Goal: Task Accomplishment & Management: Manage account settings

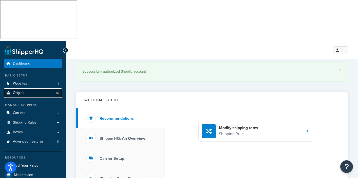
click at [20, 91] on span "Origins" at bounding box center [18, 93] width 11 height 4
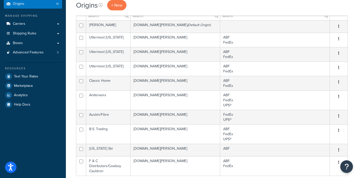
scroll to position [90, 0]
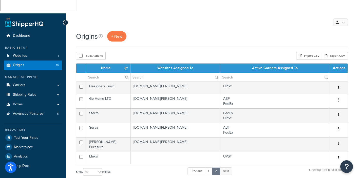
scroll to position [0, 0]
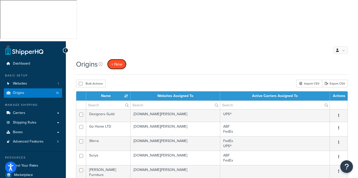
click at [120, 61] on span "+ New" at bounding box center [116, 64] width 11 height 6
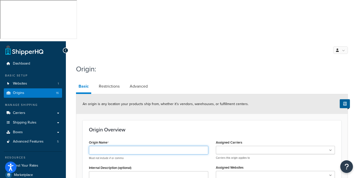
click at [98, 146] on input "Origin Name" at bounding box center [148, 150] width 119 height 9
type input "Ingram Book Co."
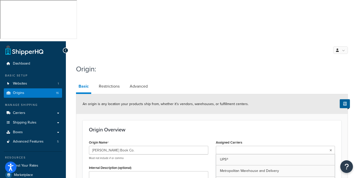
click at [253, 148] on input "Assigned Carriers" at bounding box center [239, 151] width 45 height 6
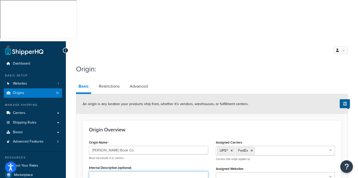
click at [98, 171] on textarea "Internal Description (optional)" at bounding box center [148, 180] width 119 height 19
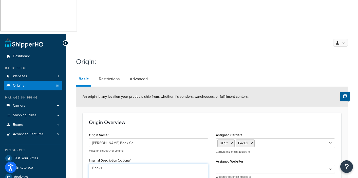
scroll to position [8, 0]
type textarea "Books ships free over"
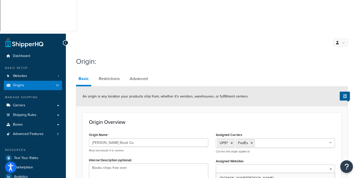
click at [331, 168] on icon at bounding box center [331, 169] width 2 height 3
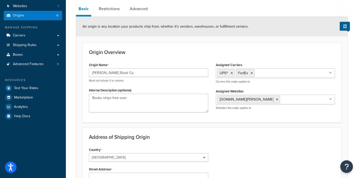
scroll to position [79, 0]
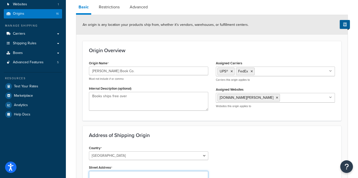
click at [96, 171] on input "Street Address" at bounding box center [148, 175] width 119 height 9
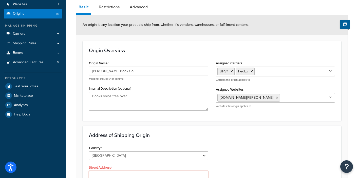
click at [102, 171] on input "Street Address" at bounding box center [148, 175] width 119 height 9
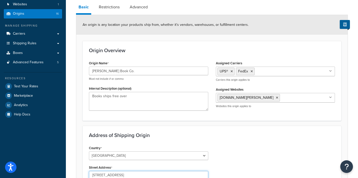
type input "7315 Innovation Blvd"
type input "Fort Wayne"
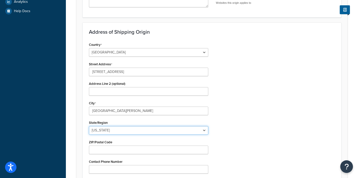
select select "14"
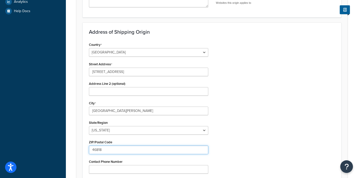
type input "46818"
click at [251, 145] on div "Country United States United Kingdom Afghanistan Åland Islands Albania Algeria …" at bounding box center [212, 125] width 254 height 168
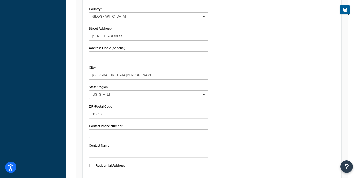
scroll to position [225, 0]
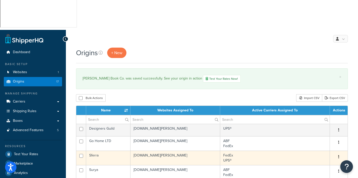
scroll to position [13, 0]
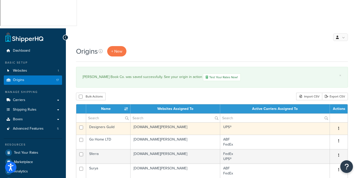
click at [106, 122] on td "Designers Guild" at bounding box center [108, 128] width 44 height 12
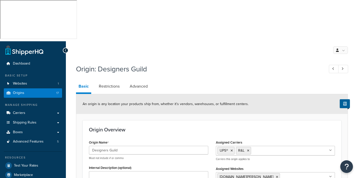
select select "1226"
click at [112, 80] on link "Restrictions" at bounding box center [109, 86] width 26 height 12
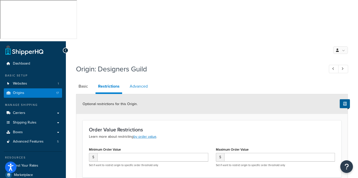
click at [140, 80] on link "Advanced" at bounding box center [138, 86] width 23 height 12
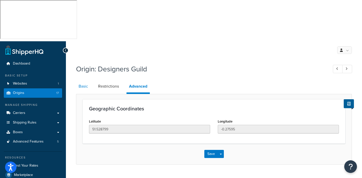
click at [86, 80] on link "Basic" at bounding box center [83, 86] width 14 height 12
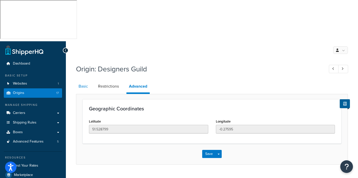
select select "1226"
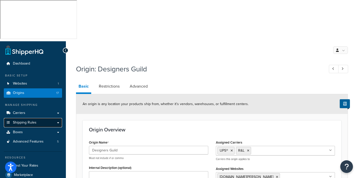
click at [19, 121] on span "Shipping Rules" at bounding box center [25, 123] width 24 height 4
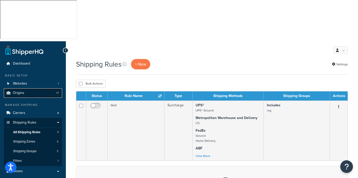
click at [19, 91] on span "Origins" at bounding box center [18, 93] width 11 height 4
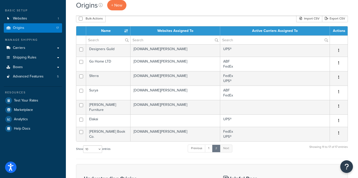
scroll to position [91, 0]
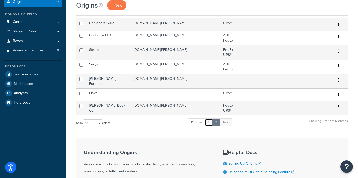
click at [210, 119] on link "1" at bounding box center [209, 123] width 8 height 8
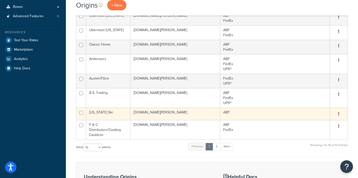
scroll to position [132, 0]
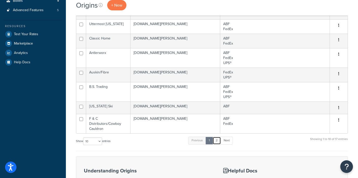
click at [217, 137] on link "2" at bounding box center [217, 141] width 8 height 8
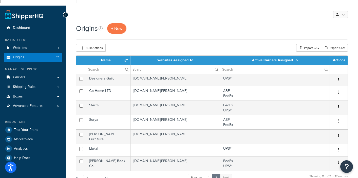
scroll to position [30, 0]
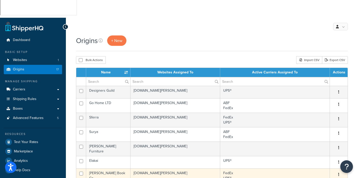
scroll to position [0, 0]
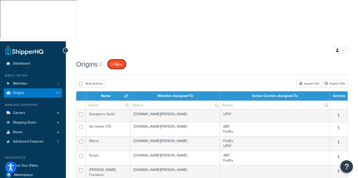
click at [117, 61] on span "+ New" at bounding box center [116, 64] width 11 height 6
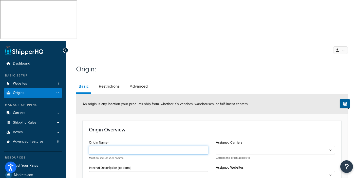
click at [101, 146] on input "Origin Name" at bounding box center [148, 150] width 119 height 9
click at [111, 146] on input "LDN Art" at bounding box center [148, 150] width 119 height 9
type input "LDN Collections"
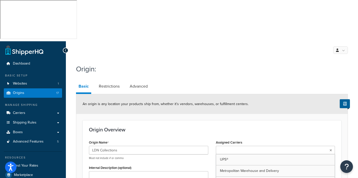
click at [236, 148] on input "Assigned Carriers" at bounding box center [239, 151] width 45 height 6
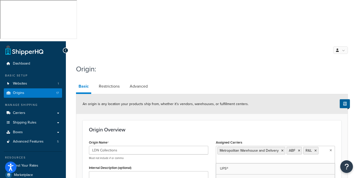
click at [102, 171] on textarea "Internal Description (optional)" at bounding box center [148, 180] width 119 height 19
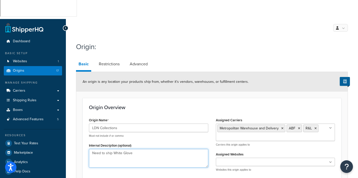
scroll to position [42, 0]
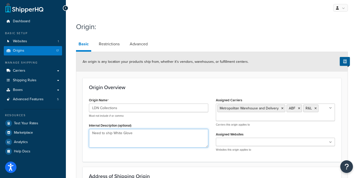
type textarea "Need to ship White Glove"
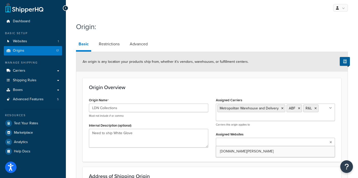
click at [244, 138] on ul at bounding box center [275, 142] width 119 height 8
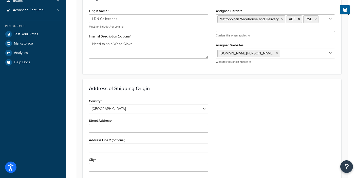
scroll to position [132, 0]
click at [106, 124] on input "Street Address" at bounding box center [148, 128] width 119 height 9
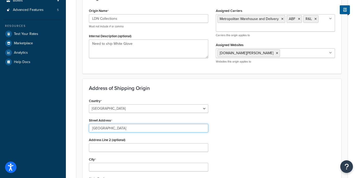
type input "[GEOGRAPHIC_DATA]"
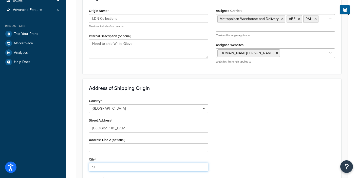
type input "S"
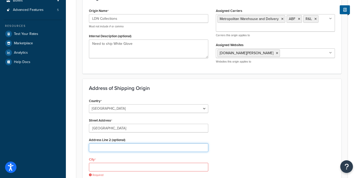
click at [96, 143] on input "Address Line 2 (optional)" at bounding box center [148, 147] width 119 height 9
type input "Suite G"
type input "x"
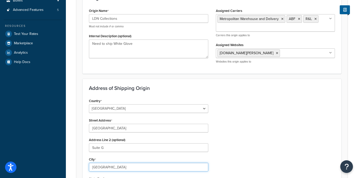
type input "San Diego"
select select "5"
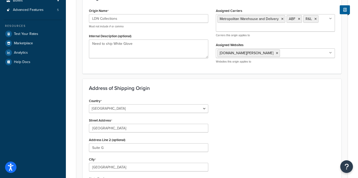
type input "92154"
click at [265, 116] on div "Country United States United Kingdom Afghanistan Åland Islands Albania Algeria …" at bounding box center [212, 181] width 254 height 168
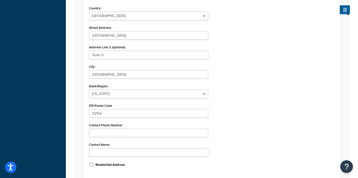
scroll to position [230, 0]
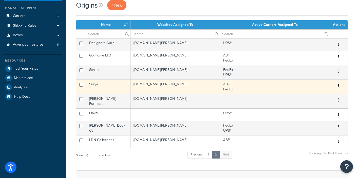
scroll to position [145, 0]
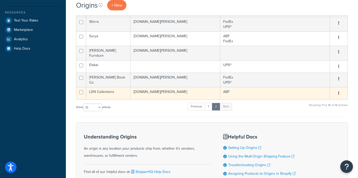
click at [107, 87] on td "LDN Collections" at bounding box center [108, 93] width 44 height 12
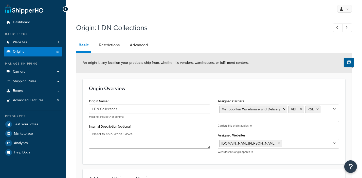
select select "5"
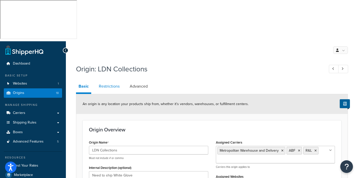
click at [108, 80] on link "Restrictions" at bounding box center [109, 86] width 26 height 12
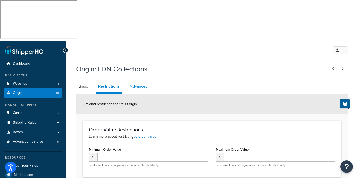
click at [140, 80] on link "Advanced" at bounding box center [138, 86] width 23 height 12
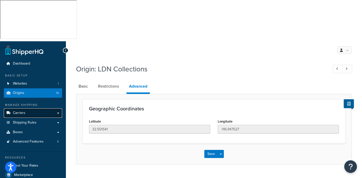
click at [22, 111] on span "Carriers" at bounding box center [19, 113] width 12 height 4
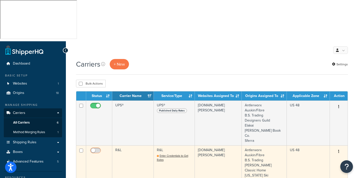
click at [99, 149] on input "checkbox" at bounding box center [96, 152] width 14 height 6
checkbox input "false"
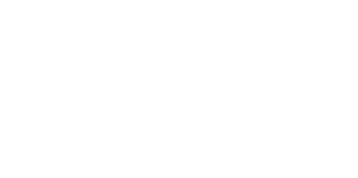
select select "rlFreight"
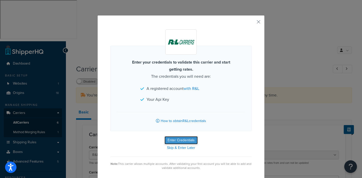
click at [178, 139] on button "Enter Credentials" at bounding box center [181, 140] width 33 height 8
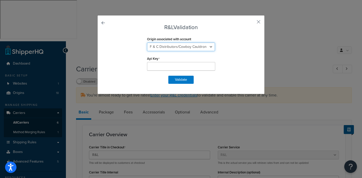
click at [209, 47] on select "Antlerworx Auskin/Fibre B.S. Trading [PERSON_NAME] Classic Home [US_STATE] Ski …" at bounding box center [181, 47] width 68 height 9
select select "169534"
click at [147, 43] on select "Antlerworx Auskin/Fibre B.S. Trading [PERSON_NAME] Classic Home [US_STATE] Ski …" at bounding box center [181, 47] width 68 height 9
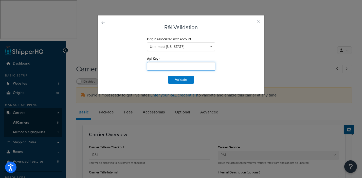
click at [157, 66] on input "Api Key" at bounding box center [181, 66] width 68 height 9
type input "K00XYB"
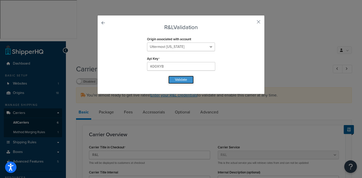
click at [178, 79] on button "Validate" at bounding box center [180, 80] width 25 height 8
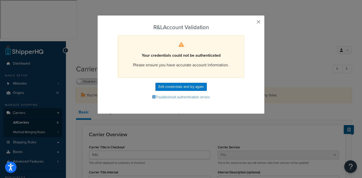
click at [252, 23] on button "button" at bounding box center [250, 23] width 1 height 1
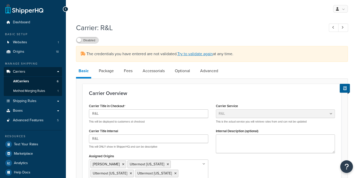
select select "rlFreight"
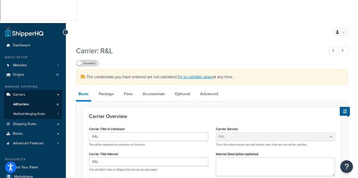
scroll to position [19, 0]
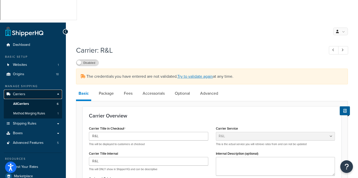
click at [20, 92] on span "Carriers" at bounding box center [19, 94] width 12 height 4
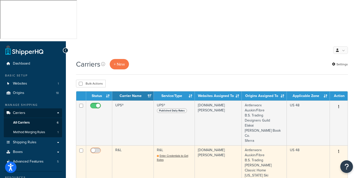
click at [100, 149] on input "checkbox" at bounding box center [96, 152] width 14 height 6
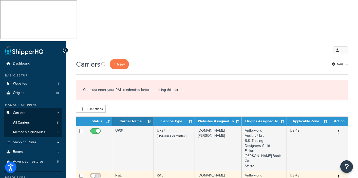
click at [96, 174] on input "checkbox" at bounding box center [96, 177] width 14 height 6
checkbox input "false"
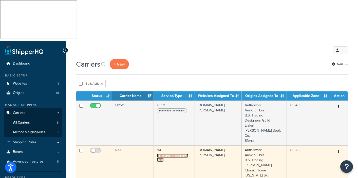
click at [165, 154] on span "Enter Credentials to Get Rates" at bounding box center [172, 158] width 31 height 8
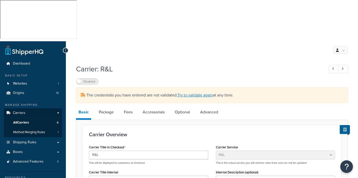
select select "rlFreight"
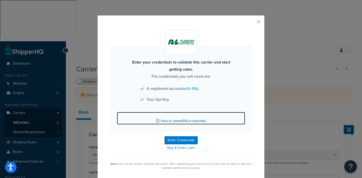
click at [181, 120] on link "How to obtain R&L credentials" at bounding box center [181, 118] width 128 height 13
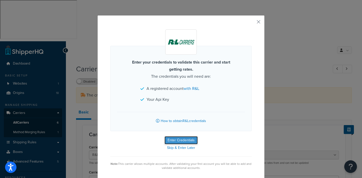
click at [174, 139] on button "Enter Credentials" at bounding box center [181, 140] width 33 height 8
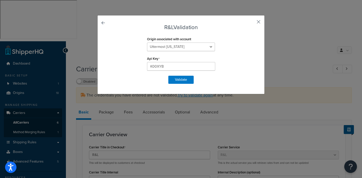
click at [252, 23] on button "button" at bounding box center [250, 23] width 1 height 1
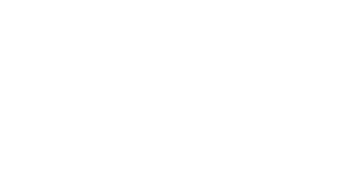
select select "rlFreight"
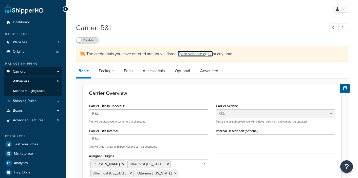
click at [193, 55] on link "Try to validate again" at bounding box center [194, 54] width 35 height 6
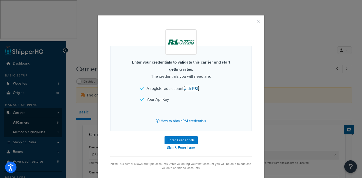
click at [191, 89] on link "with R&L" at bounding box center [192, 89] width 16 height 6
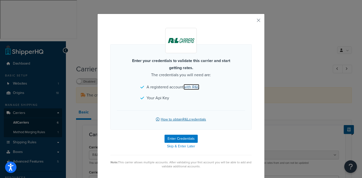
scroll to position [2, 0]
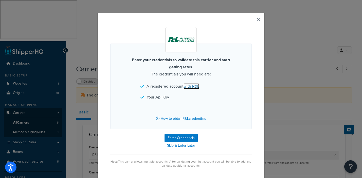
click at [194, 85] on link "with R&L" at bounding box center [192, 86] width 16 height 6
click at [177, 139] on button "Enter Credentials" at bounding box center [181, 138] width 33 height 8
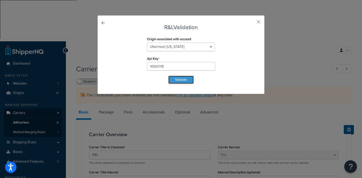
click at [180, 80] on button "Validate" at bounding box center [180, 80] width 25 height 8
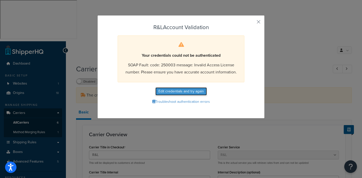
click at [173, 88] on button "Edit credentials and try again" at bounding box center [180, 91] width 51 height 8
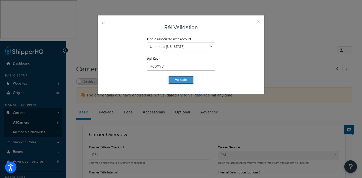
click at [178, 77] on button "Validate" at bounding box center [180, 80] width 25 height 8
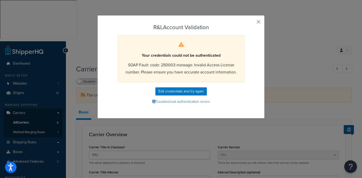
click at [252, 23] on button "button" at bounding box center [250, 23] width 1 height 1
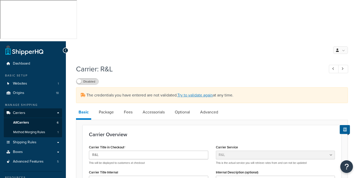
select select "rlFreight"
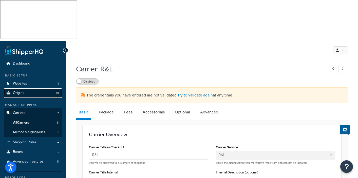
click at [18, 91] on span "Origins" at bounding box center [18, 93] width 11 height 4
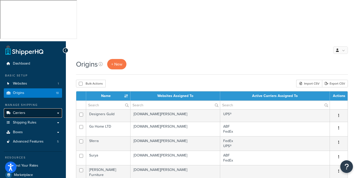
click at [19, 111] on span "Carriers" at bounding box center [19, 113] width 12 height 4
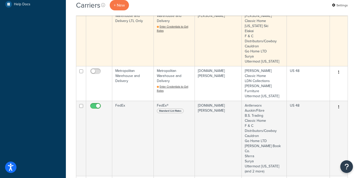
scroll to position [225, 0]
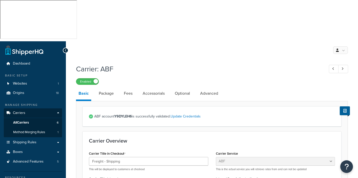
select select "abfFreight"
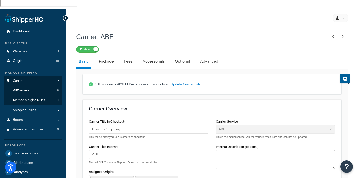
scroll to position [47, 0]
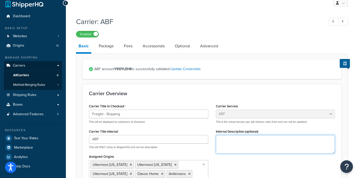
click at [218, 135] on textarea "Internal Description (optional)" at bounding box center [275, 144] width 119 height 19
type textarea "LTL and White glove"
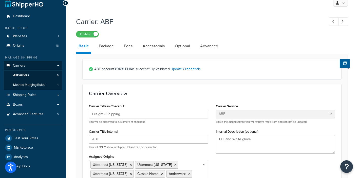
click at [251, 134] on div "Carrier Title in Checkout Freight - Shipping This will be displayed to customer…" at bounding box center [212, 159] width 254 height 113
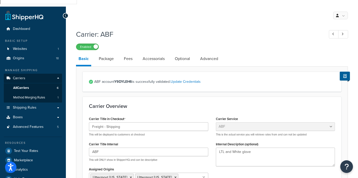
scroll to position [0, 0]
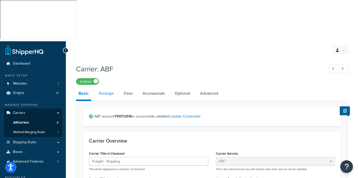
click at [107, 87] on link "Package" at bounding box center [106, 93] width 20 height 12
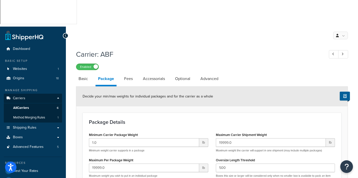
scroll to position [8, 0]
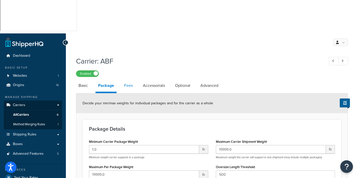
click at [129, 80] on link "Fees" at bounding box center [129, 86] width 14 height 12
select select "AFTER"
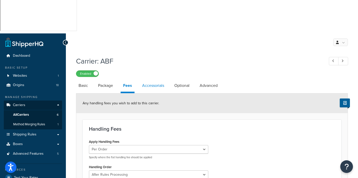
click at [153, 80] on link "Accessorials" at bounding box center [153, 86] width 27 height 12
select select "residential"
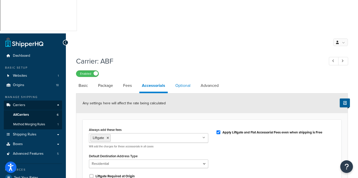
click at [185, 80] on link "Optional" at bounding box center [183, 86] width 20 height 12
select select "55"
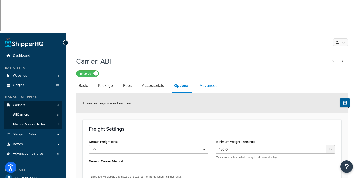
click at [205, 80] on link "Advanced" at bounding box center [208, 86] width 23 height 12
select select "false"
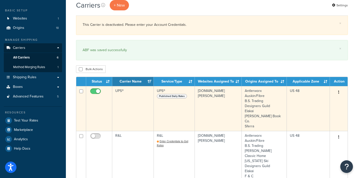
scroll to position [10, 0]
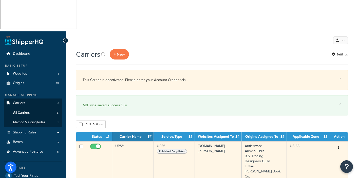
click at [126, 141] on td "UPS®" at bounding box center [133, 163] width 42 height 45
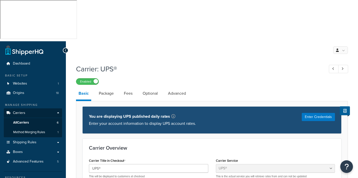
select select "ups"
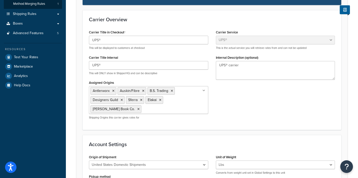
scroll to position [189, 0]
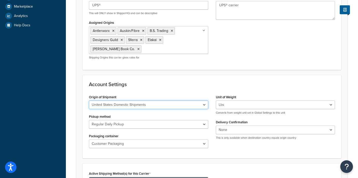
click at [205, 101] on select "United States Domestic Shipments Shipments Originating in United States Shipmen…" at bounding box center [148, 105] width 119 height 9
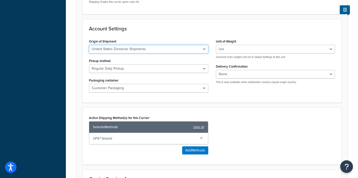
scroll to position [285, 0]
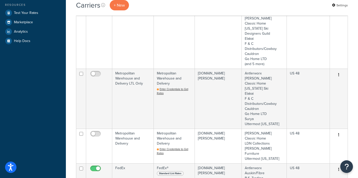
scroll to position [201, 0]
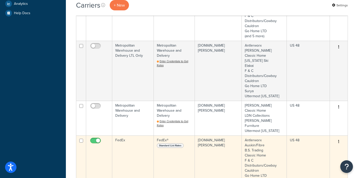
click at [124, 136] on td "FedEx" at bounding box center [133, 173] width 42 height 75
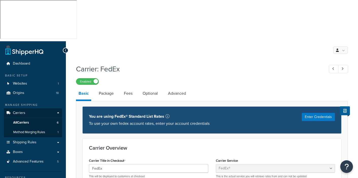
select select "fedEx"
select select "REGULAR_PICKUP"
select select "YOUR_PACKAGING"
click at [19, 111] on span "Carriers" at bounding box center [19, 113] width 12 height 4
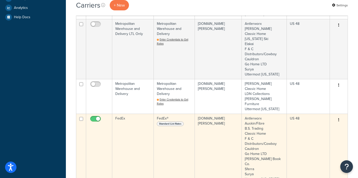
scroll to position [253, 0]
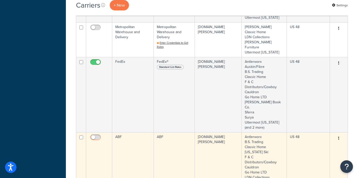
click at [99, 136] on input "checkbox" at bounding box center [96, 139] width 14 height 6
checkbox input "true"
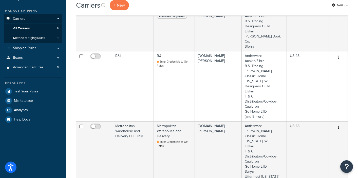
scroll to position [197, 0]
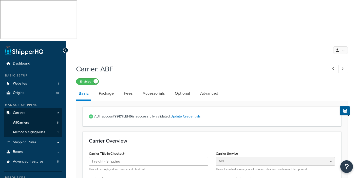
select select "abfFreight"
click at [107, 87] on link "Package" at bounding box center [106, 93] width 20 height 12
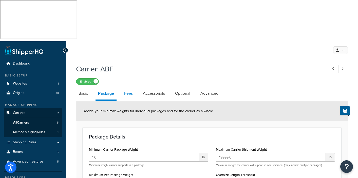
click at [132, 87] on link "Fees" at bounding box center [129, 93] width 14 height 12
select select "AFTER"
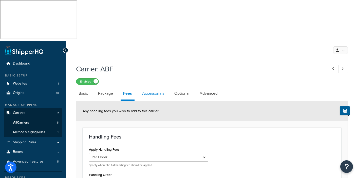
click at [152, 87] on link "Accessorials" at bounding box center [153, 93] width 27 height 12
select select "residential"
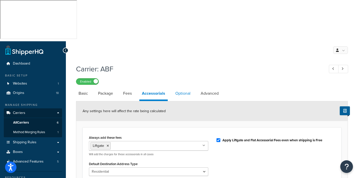
click at [181, 87] on link "Optional" at bounding box center [183, 93] width 20 height 12
select select "55"
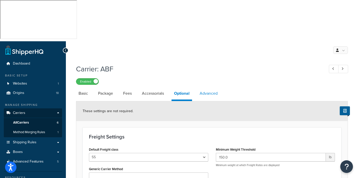
click at [211, 87] on link "Advanced" at bounding box center [208, 93] width 23 height 12
select select "false"
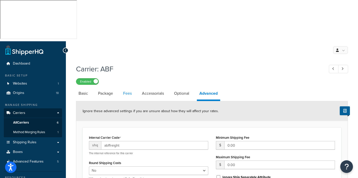
click at [130, 87] on link "Fees" at bounding box center [128, 93] width 14 height 12
select select "AFTER"
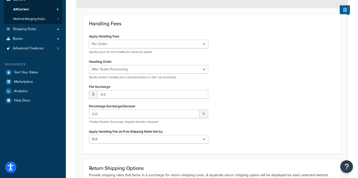
scroll to position [140, 0]
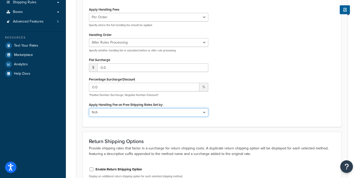
click at [204, 108] on select "N/A Fixed/Free Shipping Methods Free Promotion Rules All Free Shipping" at bounding box center [148, 112] width 119 height 9
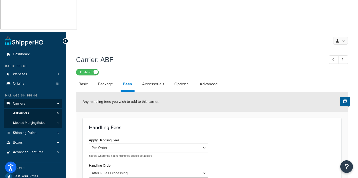
scroll to position [8, 0]
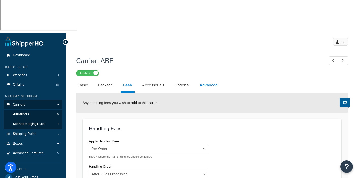
click at [212, 79] on link "Advanced" at bounding box center [208, 85] width 23 height 12
select select "false"
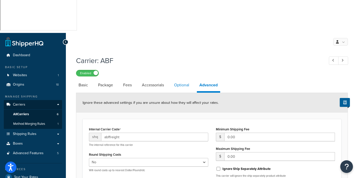
click at [183, 79] on link "Optional" at bounding box center [182, 85] width 20 height 12
select select "55"
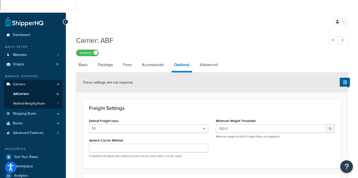
scroll to position [6, 0]
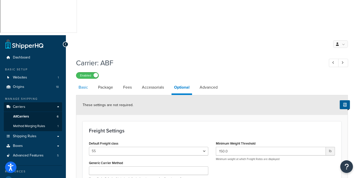
click at [85, 81] on link "Basic" at bounding box center [83, 87] width 14 height 12
select select "abfFreight"
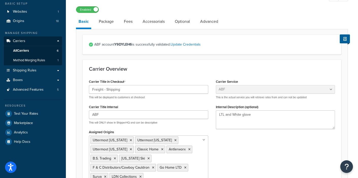
scroll to position [242, 0]
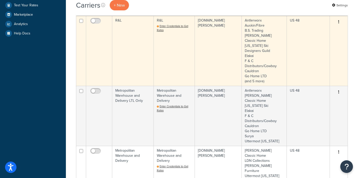
scroll to position [268, 0]
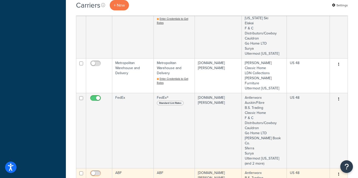
click at [96, 172] on input "checkbox" at bounding box center [96, 175] width 14 height 6
checkbox input "true"
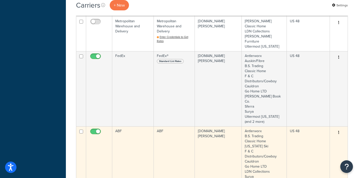
scroll to position [311, 0]
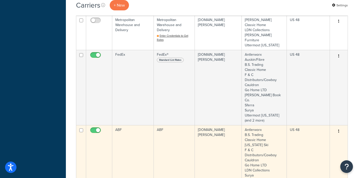
click at [128, 125] on td "ABF" at bounding box center [133, 160] width 42 height 70
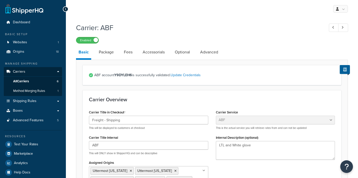
select select "abfFreight"
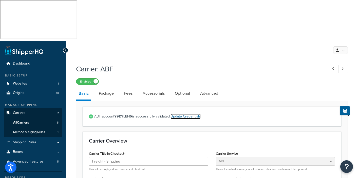
click at [187, 114] on link "Update Credentials" at bounding box center [186, 116] width 30 height 5
select select "PLT"
select select "US"
select select "MI"
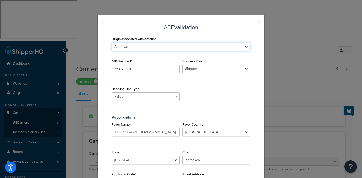
click at [245, 47] on select "Antlerworx Auskin/Fibre B.S. Trading Bernhardt Classic Home Colorado Ski Design…" at bounding box center [181, 47] width 139 height 9
click at [112, 43] on select "Antlerworx Auskin/Fibre B.S. Trading Bernhardt Classic Home Colorado Ski Design…" at bounding box center [181, 47] width 139 height 9
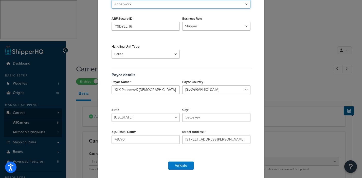
scroll to position [45, 0]
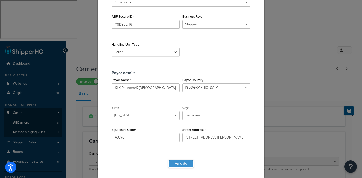
click at [180, 162] on button "Validate" at bounding box center [180, 164] width 25 height 8
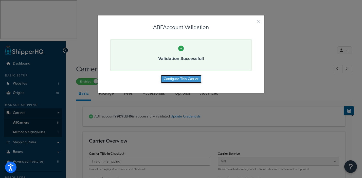
click at [184, 79] on button "Configure This Carrier" at bounding box center [181, 79] width 41 height 8
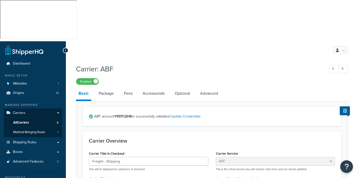
select select "abfFreight"
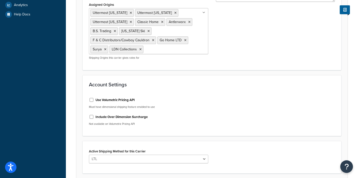
scroll to position [200, 0]
click at [204, 155] on select "LTL" at bounding box center [148, 159] width 119 height 9
click at [89, 155] on select "LTL" at bounding box center [148, 159] width 119 height 9
click at [250, 148] on div "Active Shipping Method for this Carrier LTL" at bounding box center [212, 158] width 254 height 20
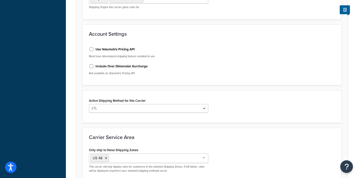
scroll to position [260, 0]
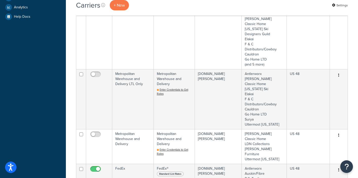
scroll to position [312, 0]
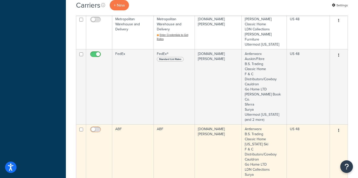
click at [98, 128] on input "checkbox" at bounding box center [96, 131] width 14 height 6
checkbox input "true"
click at [127, 124] on td "ABF" at bounding box center [133, 159] width 42 height 70
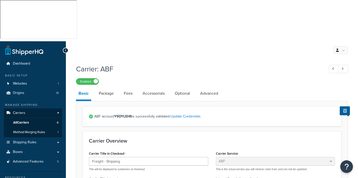
select select "abfFreight"
click at [165, 106] on div "ABF account Y9DYLEH6 is successfully validated. Update Credentials" at bounding box center [212, 116] width 259 height 20
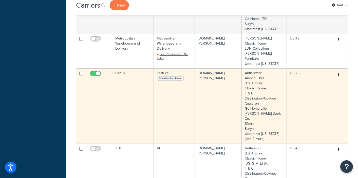
scroll to position [316, 0]
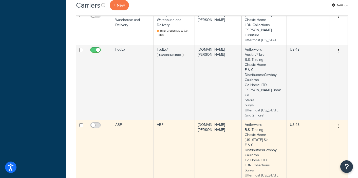
click at [123, 120] on td "ABF" at bounding box center [133, 155] width 42 height 70
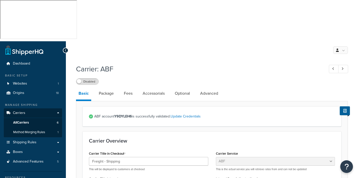
select select "abfFreight"
click at [184, 114] on link "Update Credentials" at bounding box center [186, 116] width 30 height 5
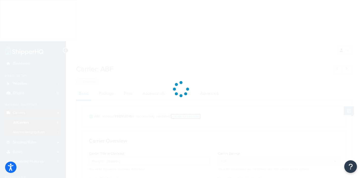
select select "PLT"
select select "US"
select select "MI"
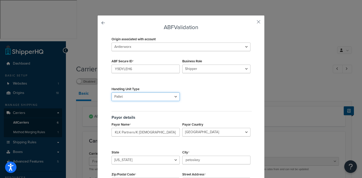
click at [174, 97] on select "Bag Bundle Bucket Bale Bulkhead Barrel Basket Box Chest Coil Carboy Crate Case …" at bounding box center [146, 97] width 68 height 9
click at [112, 93] on select "Bag Bundle Bucket Bale Bulkhead Barrel Basket Box Chest Coil Carboy Crate Case …" at bounding box center [146, 97] width 68 height 9
click at [202, 95] on div "Origin associated with account Antlerworx Auskin/Fibre B.S. Trading [PERSON_NAM…" at bounding box center [180, 116] width 141 height 163
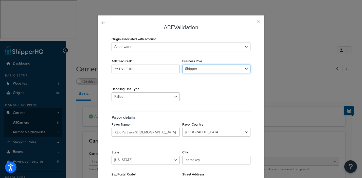
click at [246, 69] on select "Shipper Consignee Third Party" at bounding box center [216, 69] width 68 height 9
click at [244, 70] on select "Shipper Consignee Third Party" at bounding box center [216, 69] width 68 height 9
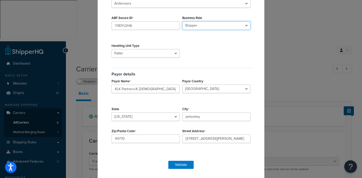
scroll to position [45, 0]
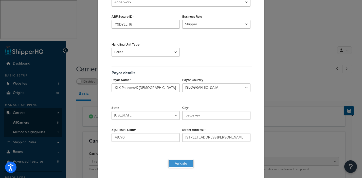
click at [174, 165] on button "Validate" at bounding box center [180, 164] width 25 height 8
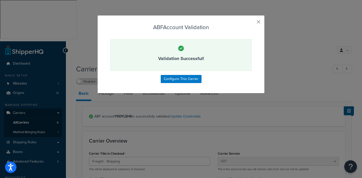
click at [252, 23] on button "button" at bounding box center [250, 23] width 1 height 1
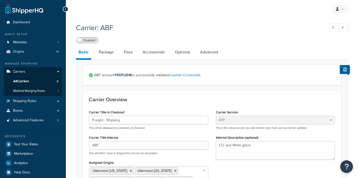
select select "abfFreight"
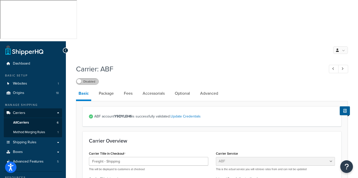
click at [92, 79] on label "Disabled" at bounding box center [87, 82] width 22 height 6
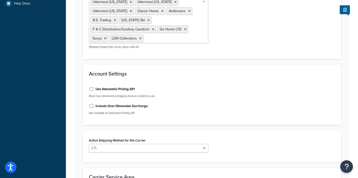
scroll to position [260, 0]
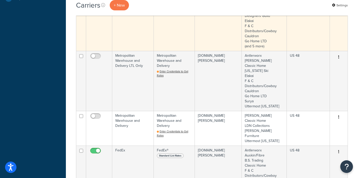
scroll to position [250, 0]
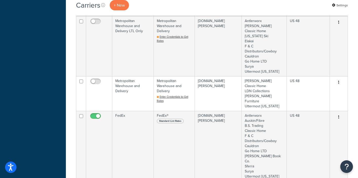
checkbox input "true"
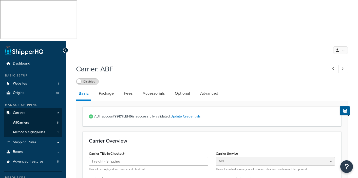
select select "abfFreight"
click at [88, 79] on label "Disabled" at bounding box center [87, 82] width 22 height 6
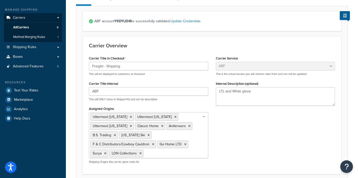
scroll to position [260, 0]
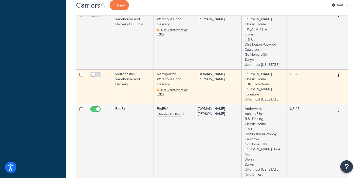
scroll to position [73, 0]
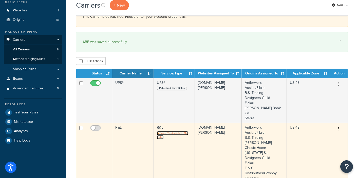
click at [168, 131] on span "Enter Credentials to Get Rates" at bounding box center [172, 135] width 31 height 8
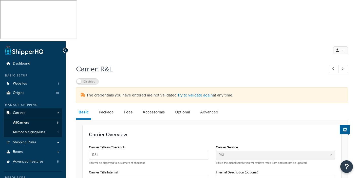
select select "rlFreight"
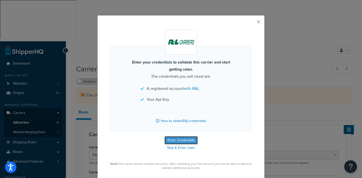
click at [178, 139] on button "Enter Credentials" at bounding box center [181, 140] width 33 height 8
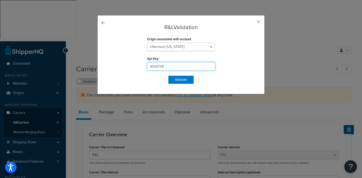
drag, startPoint x: 166, startPoint y: 67, endPoint x: 123, endPoint y: 63, distance: 42.7
click at [123, 64] on div "Origin associated with account Antlerworx Auskin/Fibre B.S. Trading [PERSON_NAM…" at bounding box center [180, 52] width 141 height 35
paste input "MtZhMDUTlmO3NkNDYtMzg1MC00NzBjLTliMjYDAzVyMTMWImC"
type input "MtZhMDUTlmO3NkNDYtMzg1MC00NzBjLTliMjYDAzVyMTMWImC"
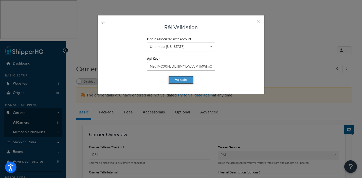
scroll to position [0, 0]
click at [182, 78] on button "Validate" at bounding box center [180, 80] width 25 height 8
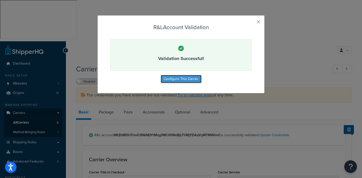
click at [171, 79] on button "Configure This Carrier" at bounding box center [181, 79] width 41 height 8
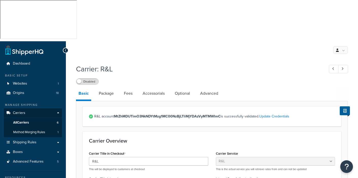
select select "rlFreight"
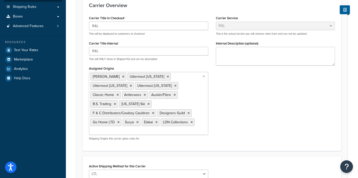
scroll to position [198, 0]
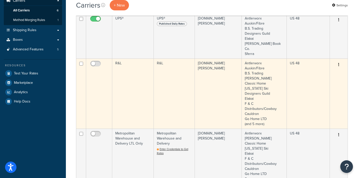
scroll to position [84, 0]
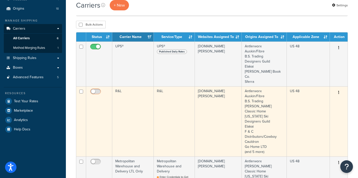
click at [100, 90] on input "checkbox" at bounding box center [96, 93] width 14 height 6
checkbox input "true"
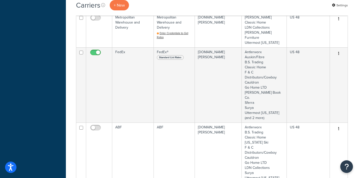
scroll to position [306, 0]
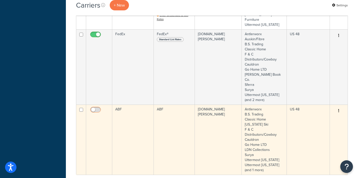
click input "checkbox"
checkbox input "true"
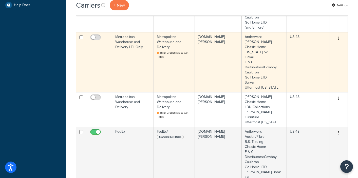
scroll to position [213, 0]
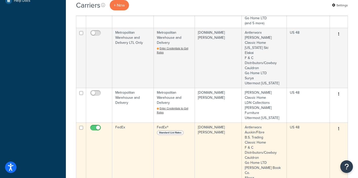
click td "FedEx"
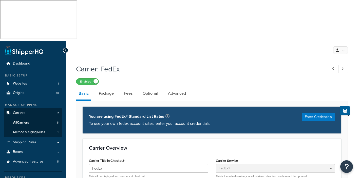
select select "fedEx"
select select "REGULAR_PICKUP"
select select "YOUR_PACKAGING"
click at [20, 111] on span "Carriers" at bounding box center [19, 113] width 12 height 4
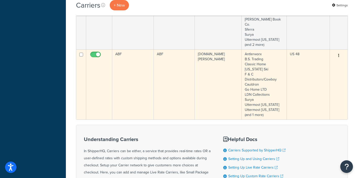
scroll to position [348, 0]
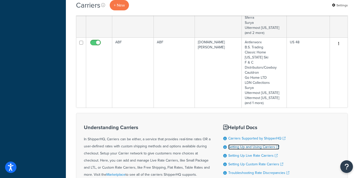
click at [255, 144] on link "Setting Up and Using Carriers" at bounding box center [253, 146] width 51 height 5
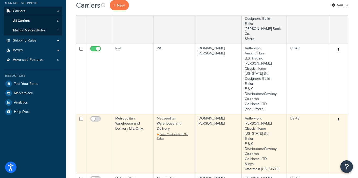
scroll to position [4, 0]
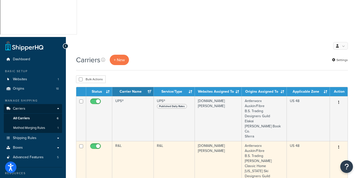
click at [96, 141] on td at bounding box center [99, 176] width 26 height 70
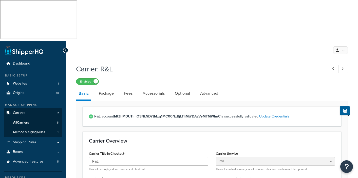
select select "rlFreight"
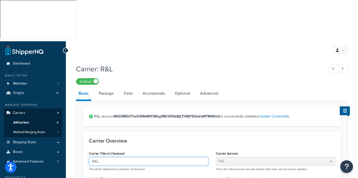
drag, startPoint x: 103, startPoint y: 120, endPoint x: 87, endPoint y: 119, distance: 16.5
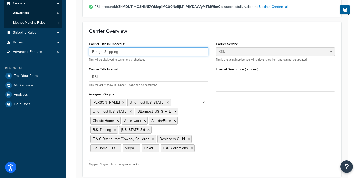
scroll to position [202, 0]
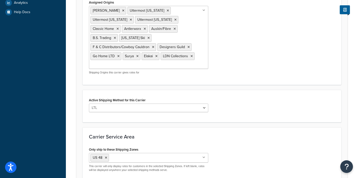
type input "Freight-Shipping"
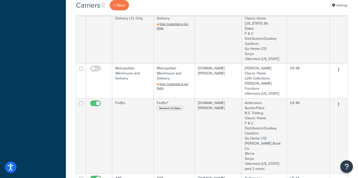
scroll to position [249, 0]
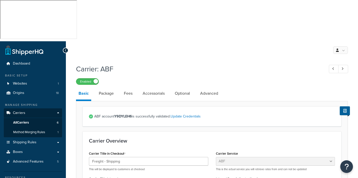
select select "abfFreight"
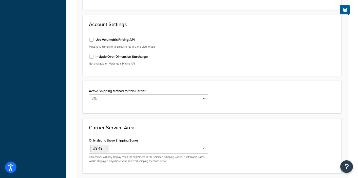
scroll to position [260, 0]
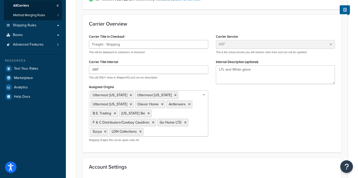
scroll to position [154, 0]
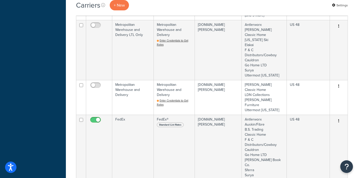
scroll to position [251, 0]
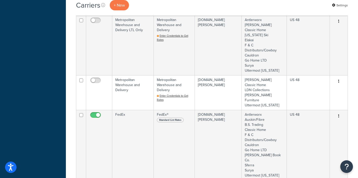
checkbox input "true"
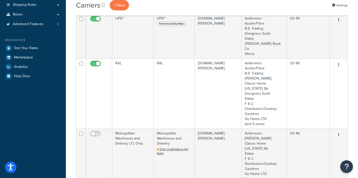
scroll to position [127, 0]
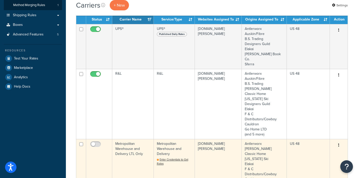
click at [129, 139] on td "Metropolitan Warehouse and Delivery LTL Only" at bounding box center [133, 169] width 42 height 60
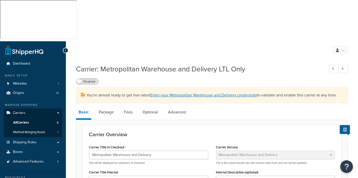
select select "metropolitanFreight"
select select "ds"
drag, startPoint x: 157, startPoint y: 114, endPoint x: 92, endPoint y: 110, distance: 65.0
click at [92, 151] on input "Metropolitan Warehouse and Delivery" at bounding box center [148, 155] width 119 height 9
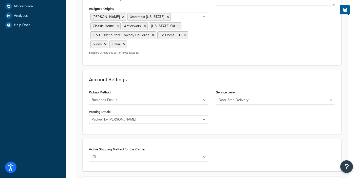
scroll to position [247, 0]
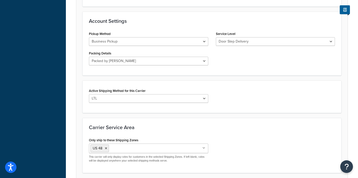
type input "Freight -Shipping"
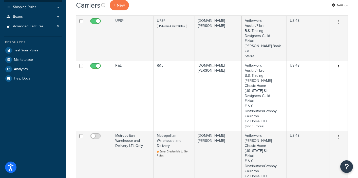
scroll to position [141, 0]
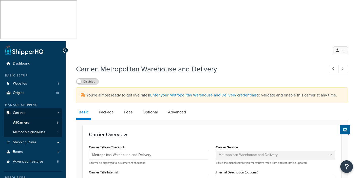
select select "metropolitanFreight"
drag, startPoint x: 162, startPoint y: 115, endPoint x: 73, endPoint y: 109, distance: 89.7
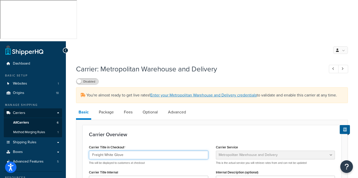
type input "Freight White Glove"
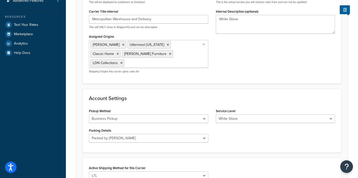
scroll to position [229, 0]
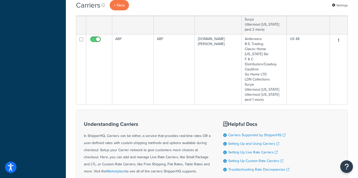
scroll to position [405, 0]
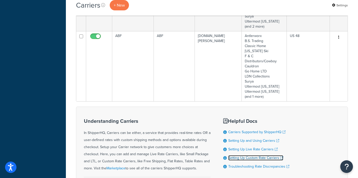
click at [245, 155] on link "Setting Up Custom Rate Carriers" at bounding box center [255, 157] width 55 height 5
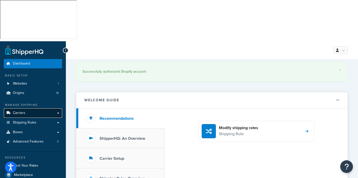
click at [21, 111] on span "Carriers" at bounding box center [19, 113] width 12 height 4
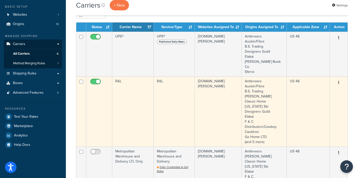
scroll to position [69, 0]
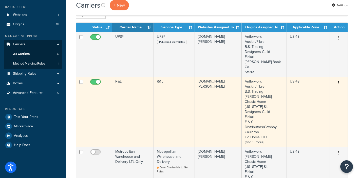
click at [132, 77] on td "R&L" at bounding box center [133, 112] width 42 height 70
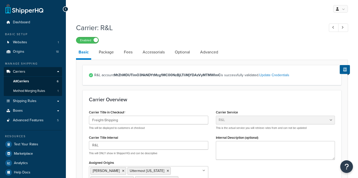
select select "rlFreight"
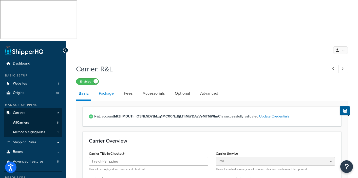
click at [106, 87] on link "Package" at bounding box center [106, 93] width 20 height 12
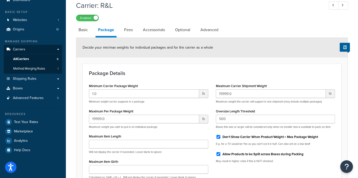
scroll to position [18, 0]
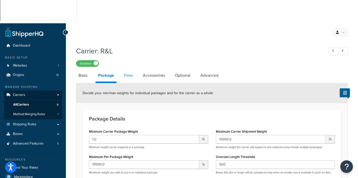
click at [124, 69] on link "Fees" at bounding box center [129, 75] width 14 height 12
select select "AFTER"
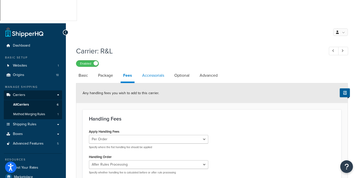
click at [154, 69] on link "Accessorials" at bounding box center [153, 75] width 27 height 12
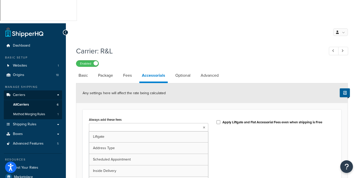
click at [108, 125] on input "Always add these fees" at bounding box center [112, 128] width 45 height 6
click at [256, 130] on div "Always add these fees Liftgate Address Type Scheduled Appointment Inside Delive…" at bounding box center [212, 147] width 254 height 63
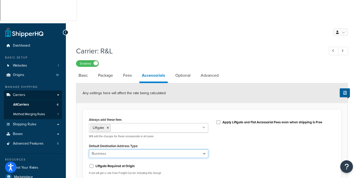
click at [203, 150] on select "Business Residential" at bounding box center [148, 154] width 119 height 9
select select "residential"
click at [89, 150] on select "Business Residential" at bounding box center [148, 154] width 119 height 9
click at [253, 125] on div "Always add these fees Liftgate Address Type Scheduled Appointment Inside Delive…" at bounding box center [212, 147] width 254 height 63
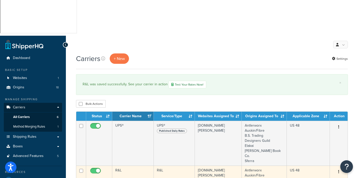
scroll to position [10, 0]
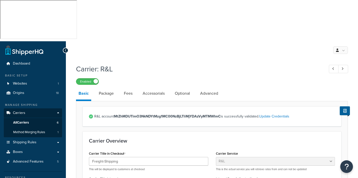
select select "rlFreight"
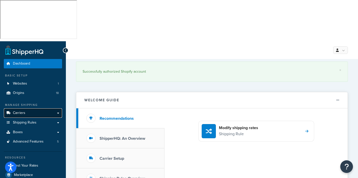
click at [20, 111] on span "Carriers" at bounding box center [19, 113] width 12 height 4
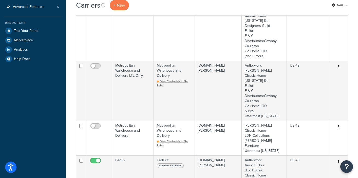
scroll to position [45, 0]
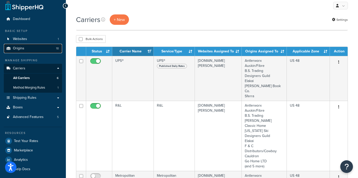
click at [17, 46] on span "Origins" at bounding box center [18, 48] width 11 height 4
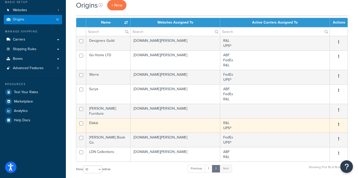
scroll to position [136, 0]
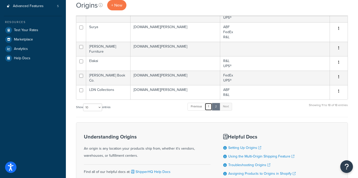
click at [211, 103] on link "1" at bounding box center [209, 107] width 8 height 8
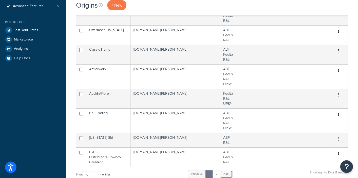
click at [228, 170] on link "Next" at bounding box center [226, 174] width 12 height 8
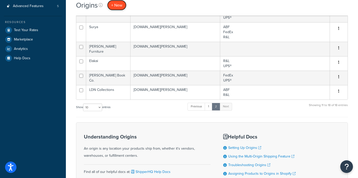
click at [118, 5] on span "+ New" at bounding box center [116, 5] width 11 height 6
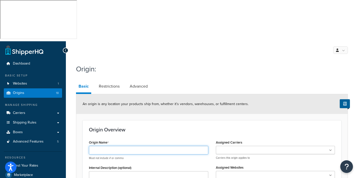
click at [105, 146] on input "Origin Name" at bounding box center [148, 150] width 119 height 9
type input "[PERSON_NAME]"
click at [239, 148] on input "Assigned Carriers" at bounding box center [239, 151] width 45 height 6
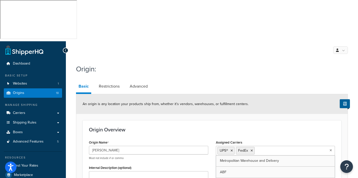
click at [238, 64] on h1 "Origin:" at bounding box center [209, 69] width 266 height 10
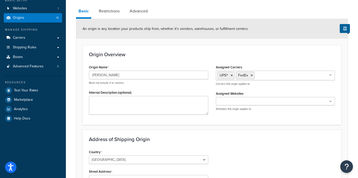
scroll to position [76, 0]
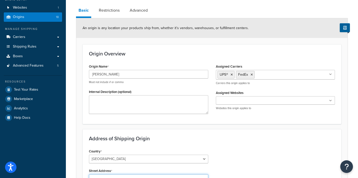
click at [95, 174] on input "Street Address" at bounding box center [148, 178] width 119 height 9
type input "[STREET_ADDRESS]"
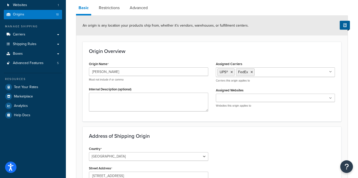
type input "[GEOGRAPHIC_DATA]"
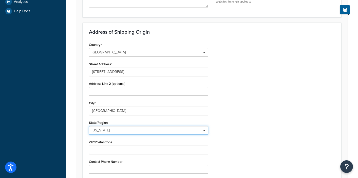
select select "42"
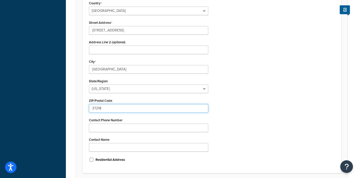
scroll to position [225, 0]
type input "37218"
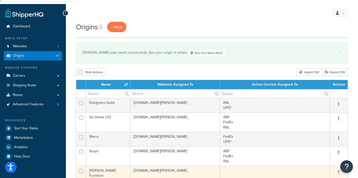
scroll to position [39, 0]
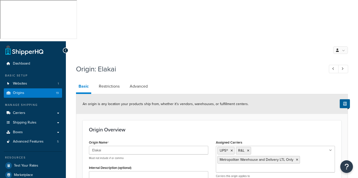
select select "35"
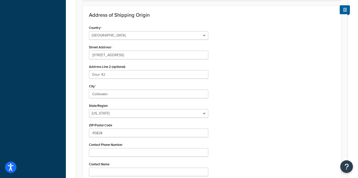
scroll to position [239, 0]
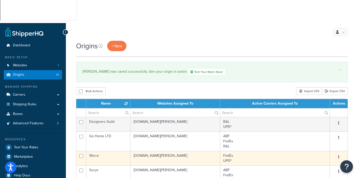
scroll to position [86, 0]
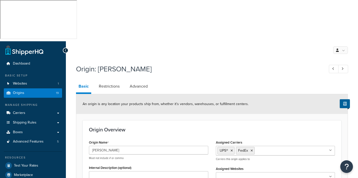
select select "42"
click at [236, 174] on input "Assigned Websites" at bounding box center [239, 177] width 45 height 6
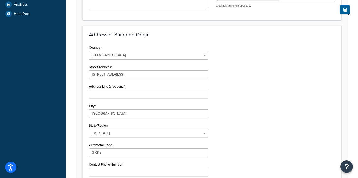
scroll to position [225, 0]
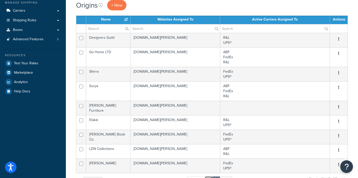
click at [210, 176] on link "1" at bounding box center [209, 180] width 8 height 8
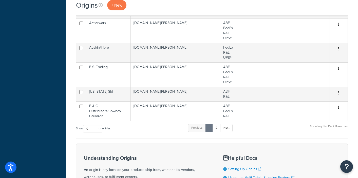
scroll to position [214, 0]
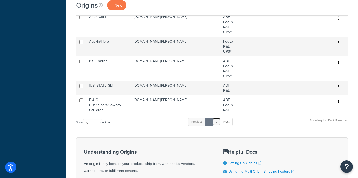
click at [219, 118] on link "2" at bounding box center [216, 122] width 8 height 8
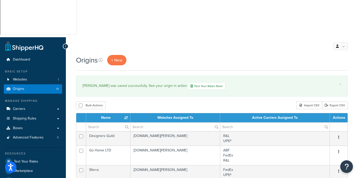
scroll to position [98, 0]
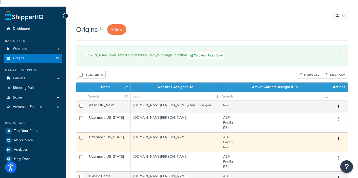
scroll to position [35, 0]
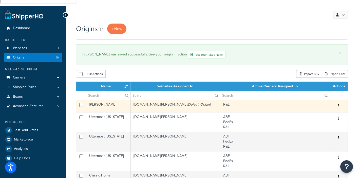
click at [231, 100] on td "R&L" at bounding box center [275, 106] width 110 height 12
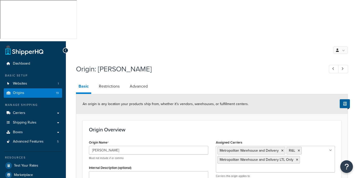
select select "33"
click at [230, 166] on input "Assigned Carriers" at bounding box center [239, 169] width 45 height 6
click at [168, 160] on div "Origin Name [PERSON_NAME] Must not include # or comma Internal Description (opt…" at bounding box center [212, 173] width 254 height 69
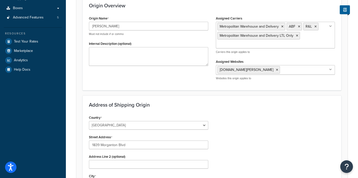
scroll to position [224, 0]
